Goal: Navigation & Orientation: Find specific page/section

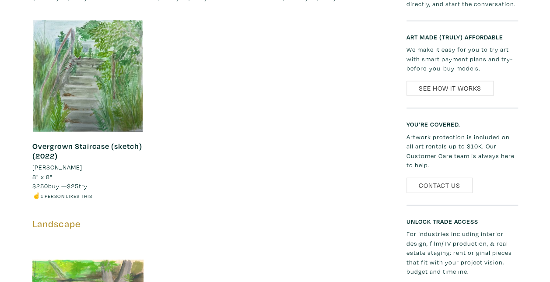
scroll to position [1050, 0]
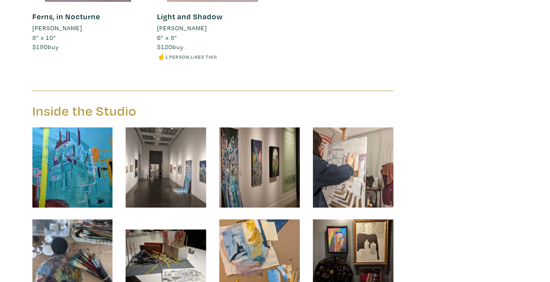
scroll to position [1574, 0]
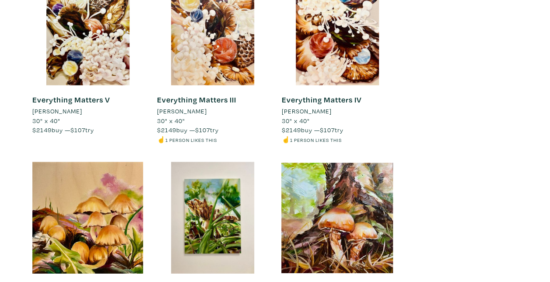
scroll to position [1093, 0]
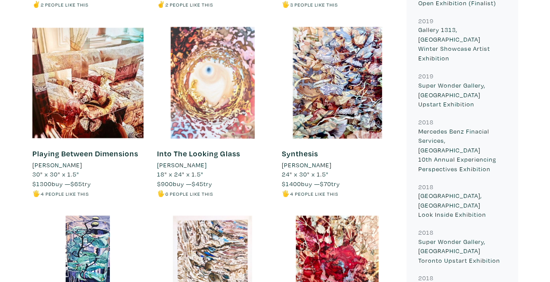
scroll to position [700, 0]
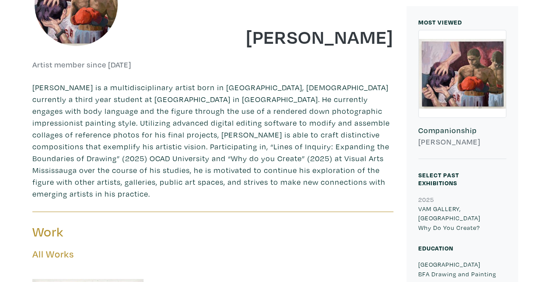
scroll to position [175, 0]
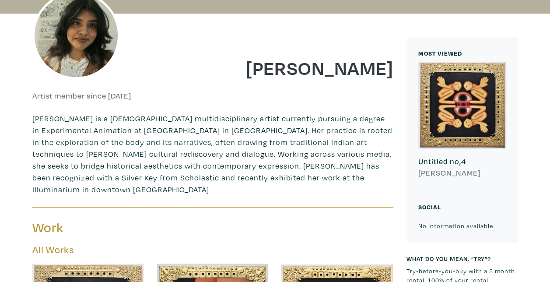
scroll to position [131, 0]
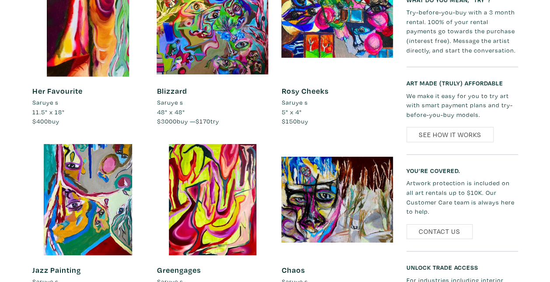
scroll to position [1443, 0]
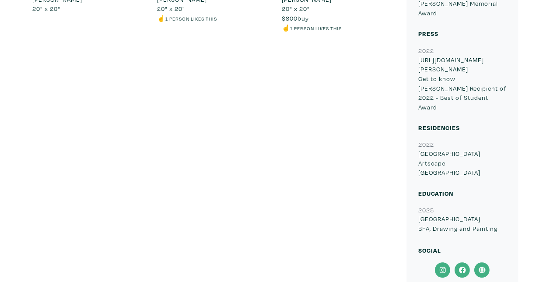
scroll to position [743, 0]
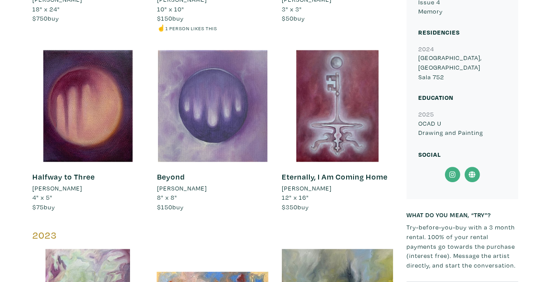
scroll to position [875, 0]
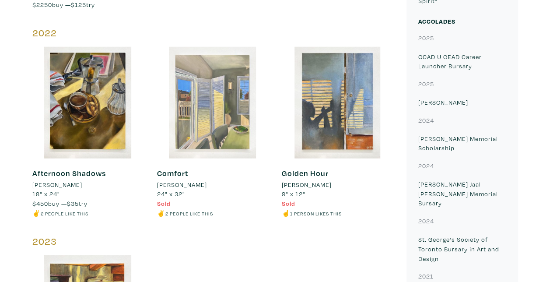
scroll to position [1181, 0]
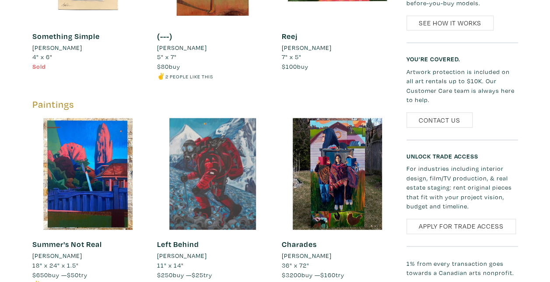
scroll to position [1050, 0]
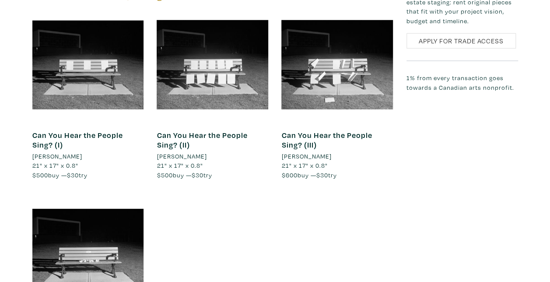
scroll to position [1181, 0]
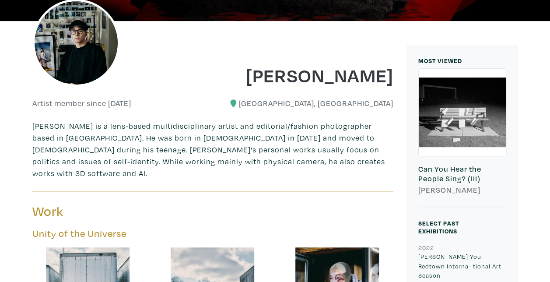
scroll to position [131, 0]
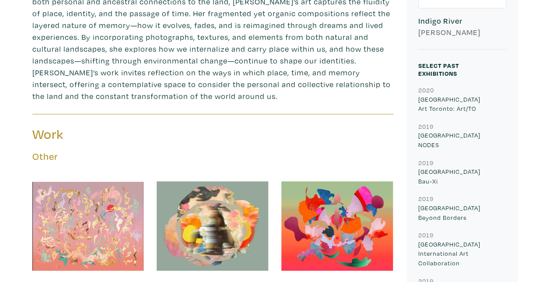
scroll to position [262, 0]
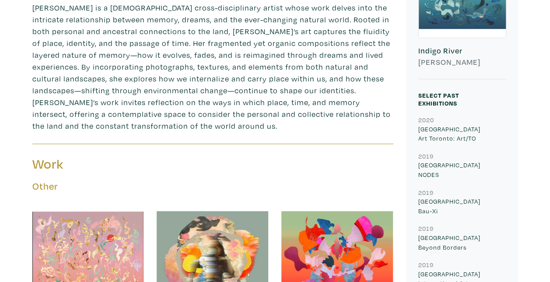
drag, startPoint x: 267, startPoint y: 133, endPoint x: 253, endPoint y: 121, distance: 18.6
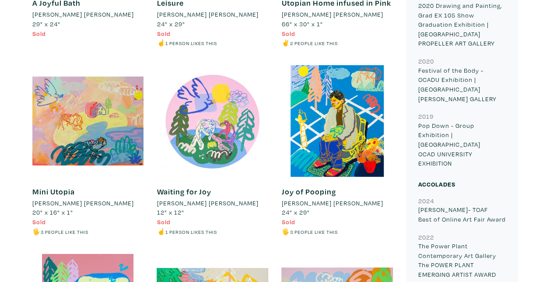
scroll to position [1312, 0]
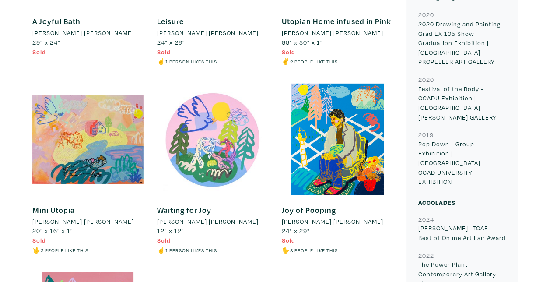
drag, startPoint x: 265, startPoint y: 152, endPoint x: 235, endPoint y: 135, distance: 34.3
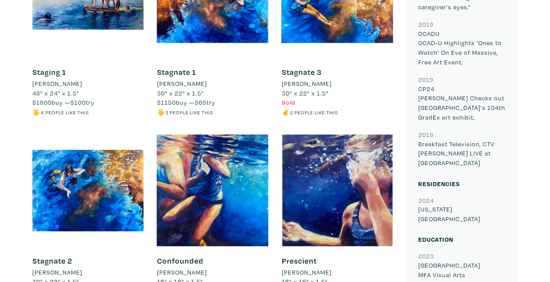
scroll to position [1968, 0]
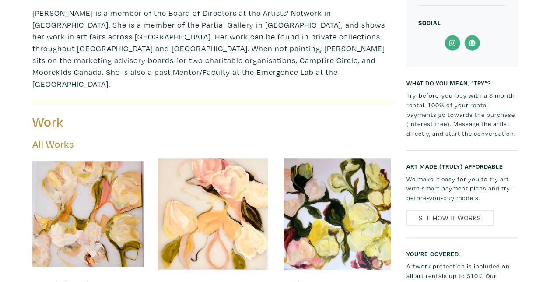
scroll to position [394, 0]
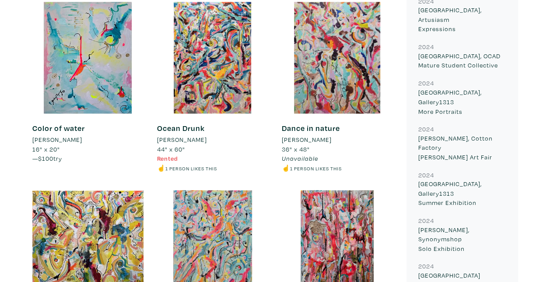
scroll to position [787, 0]
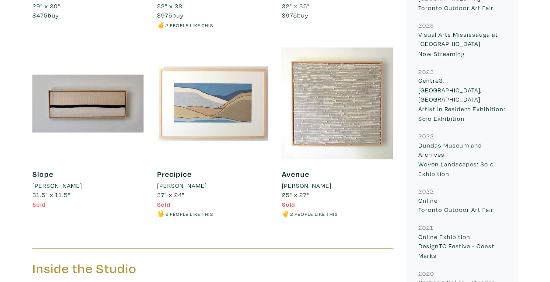
scroll to position [787, 0]
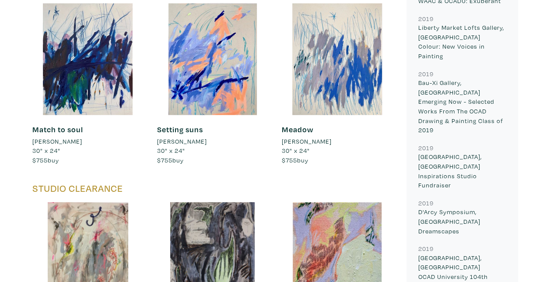
scroll to position [1093, 0]
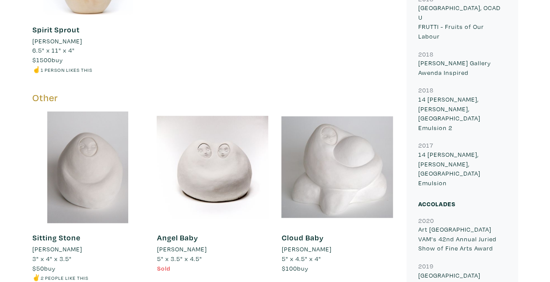
scroll to position [918, 0]
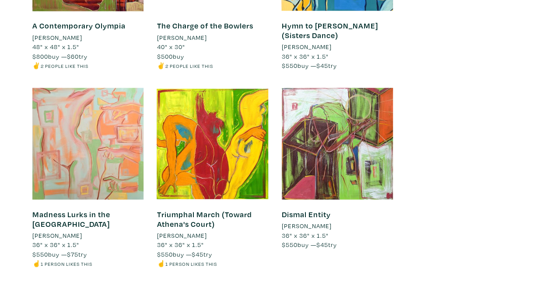
scroll to position [1093, 0]
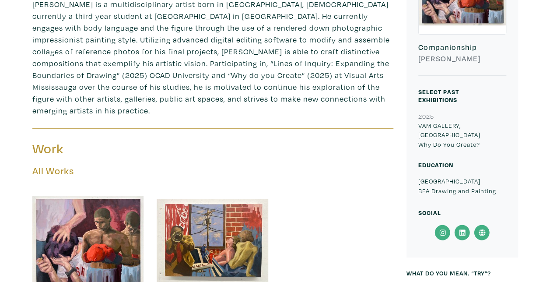
scroll to position [262, 0]
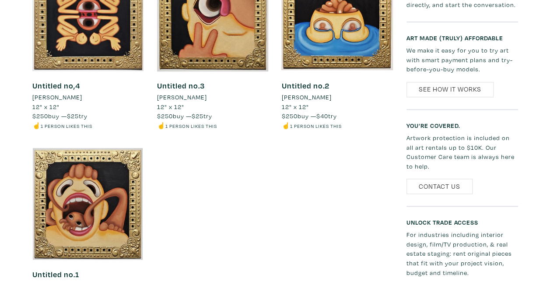
scroll to position [437, 0]
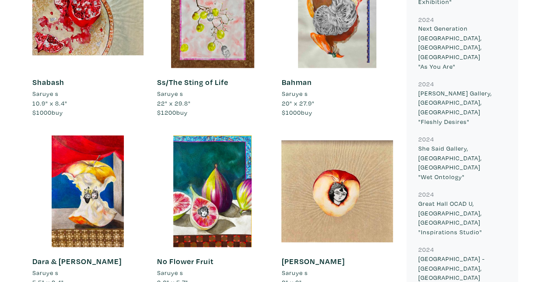
scroll to position [481, 0]
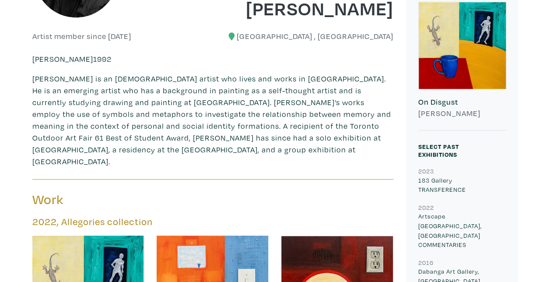
scroll to position [175, 0]
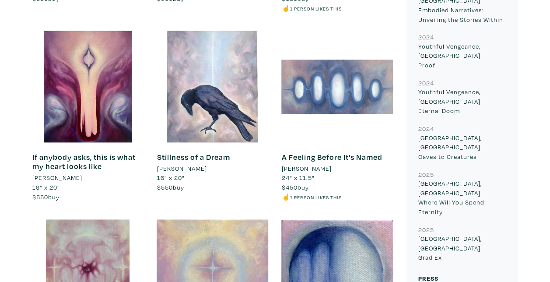
scroll to position [525, 0]
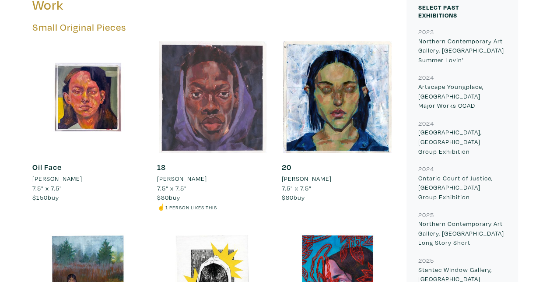
scroll to position [350, 0]
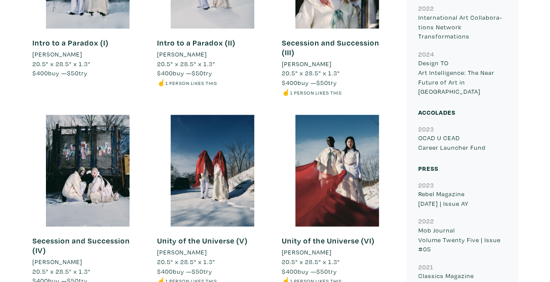
scroll to position [481, 0]
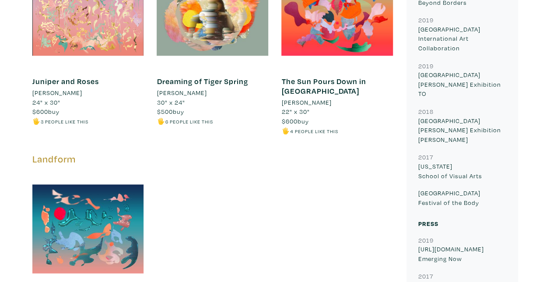
scroll to position [481, 0]
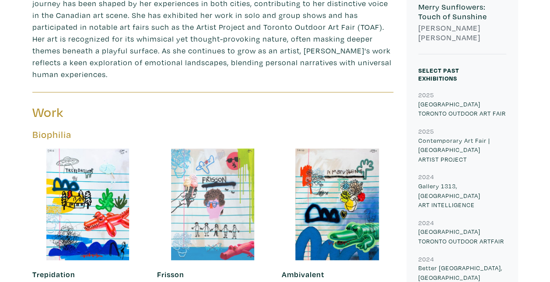
scroll to position [306, 0]
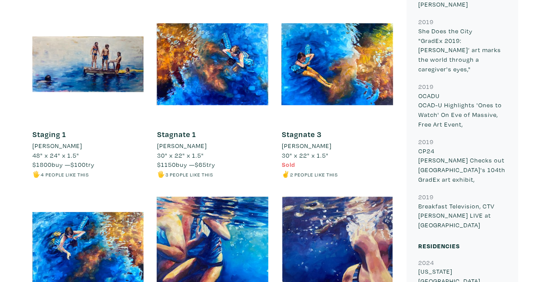
scroll to position [1968, 0]
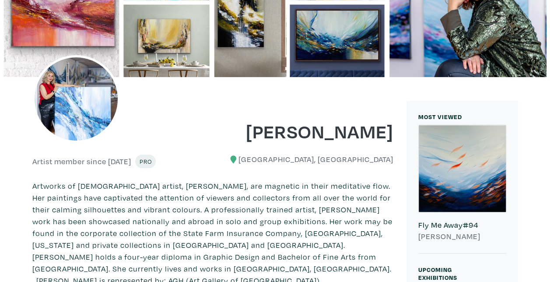
scroll to position [131, 0]
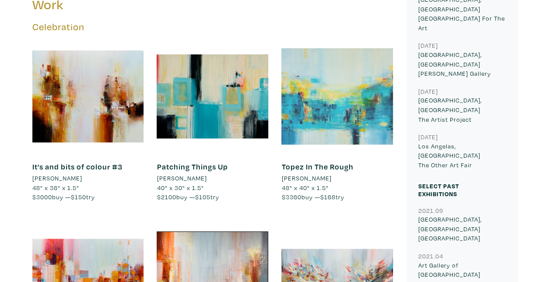
drag, startPoint x: 0, startPoint y: 0, endPoint x: 294, endPoint y: 161, distance: 335.1
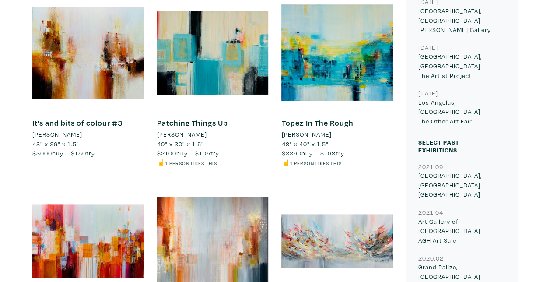
scroll to position [481, 0]
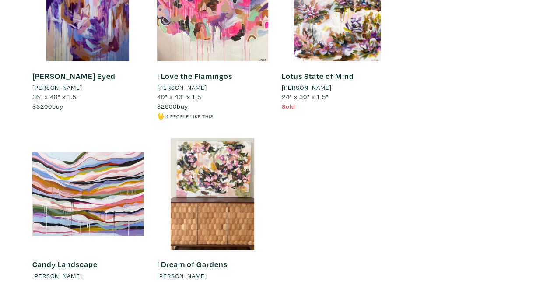
scroll to position [831, 0]
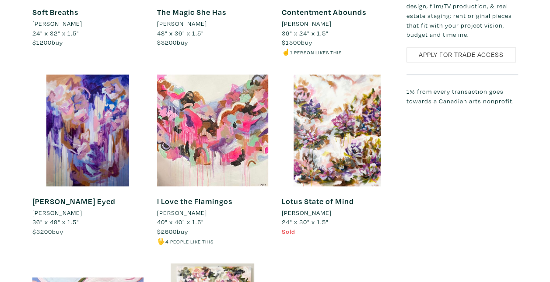
drag, startPoint x: 280, startPoint y: 154, endPoint x: 280, endPoint y: 148, distance: 6.6
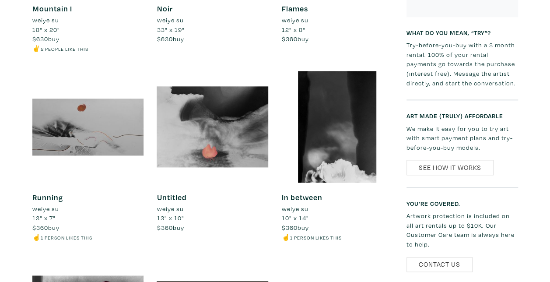
drag, startPoint x: 274, startPoint y: 159, endPoint x: 272, endPoint y: 152, distance: 7.2
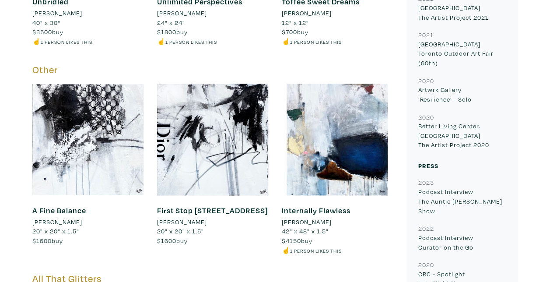
scroll to position [612, 0]
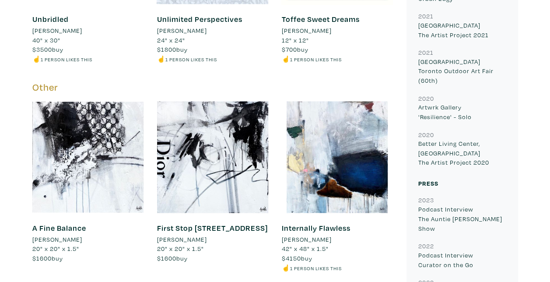
drag, startPoint x: 278, startPoint y: 158, endPoint x: 275, endPoint y: 148, distance: 10.4
